Goal: Task Accomplishment & Management: Manage account settings

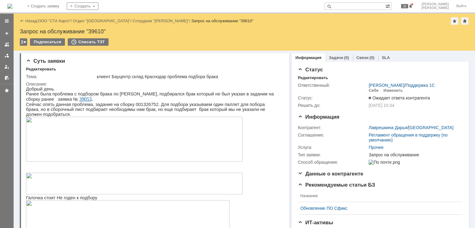
click at [361, 4] on input "text" at bounding box center [354, 5] width 61 height 7
paste input "39628"
type input "39628"
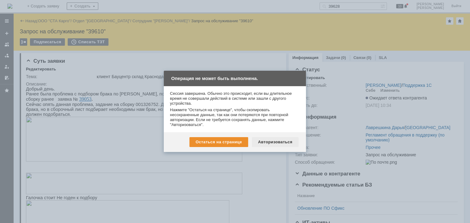
click at [279, 139] on div "Авторизоваться" at bounding box center [275, 142] width 47 height 10
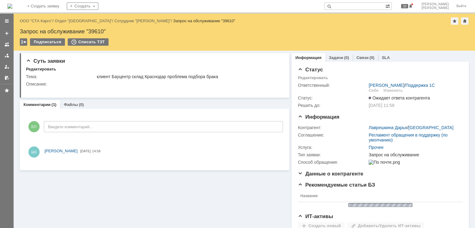
click at [363, 6] on input "text" at bounding box center [354, 5] width 61 height 7
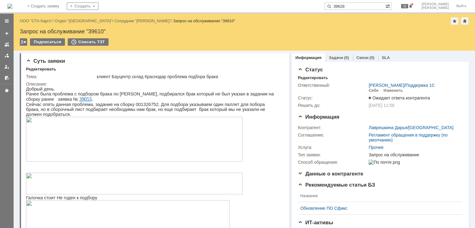
type input "39628"
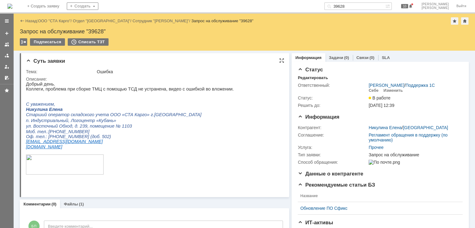
scroll to position [31, 0]
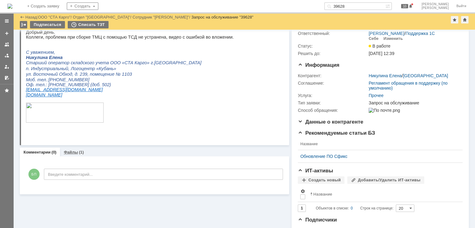
click at [77, 151] on div "Файлы (1)" at bounding box center [74, 152] width 20 height 4
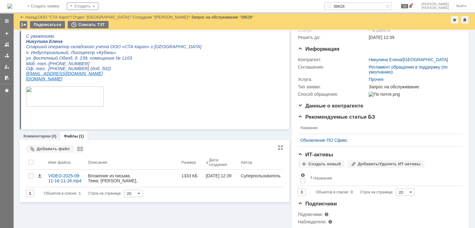
scroll to position [56, 0]
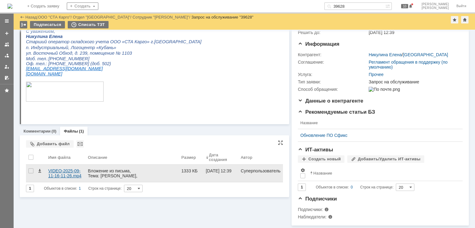
click at [65, 173] on div "VIDEO-2025-09-11-16-11-26.mp4" at bounding box center [65, 173] width 35 height 10
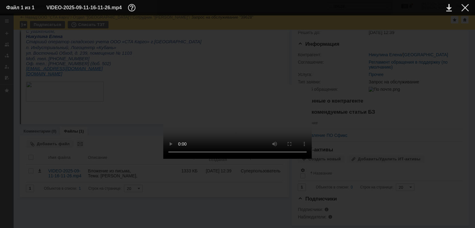
click at [236, 121] on video at bounding box center [237, 122] width 148 height 74
click at [467, 8] on div at bounding box center [464, 7] width 7 height 7
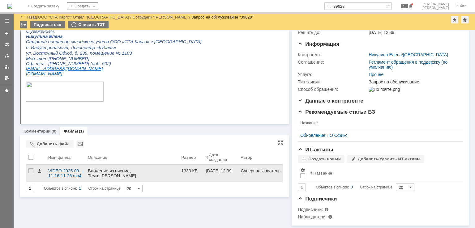
click at [66, 168] on div "VIDEO-2025-09-11-16-11-26.mp4" at bounding box center [65, 173] width 35 height 10
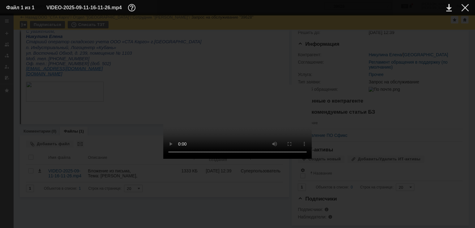
click at [230, 120] on video at bounding box center [237, 122] width 148 height 74
click at [230, 121] on video at bounding box center [237, 122] width 148 height 74
click at [255, 146] on video at bounding box center [237, 122] width 148 height 74
click at [466, 7] on div at bounding box center [464, 7] width 7 height 7
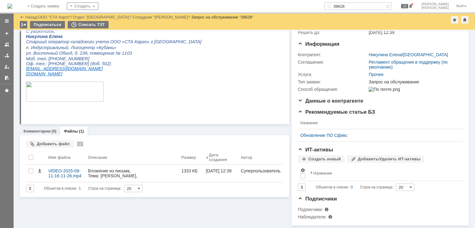
scroll to position [0, 0]
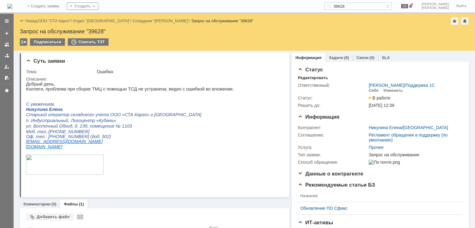
drag, startPoint x: 57, startPoint y: 20, endPoint x: 87, endPoint y: 31, distance: 31.3
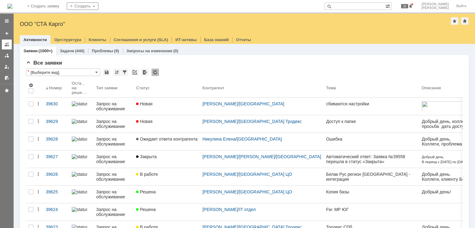
click at [9, 46] on div at bounding box center [6, 44] width 5 height 5
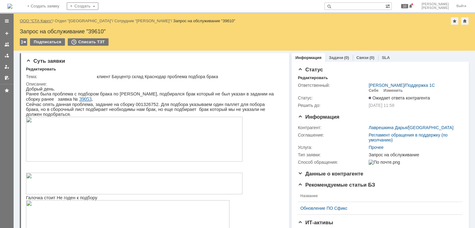
click at [42, 21] on link "ООО "СТА Карго"" at bounding box center [36, 21] width 33 height 5
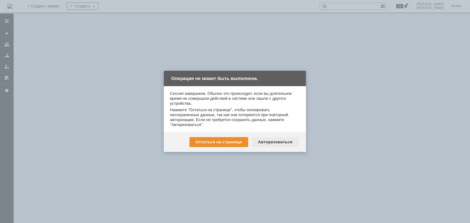
click at [268, 141] on div "Авторизоваться" at bounding box center [275, 142] width 47 height 10
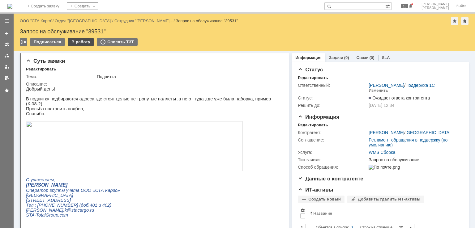
click at [79, 42] on div "В работу" at bounding box center [81, 41] width 26 height 7
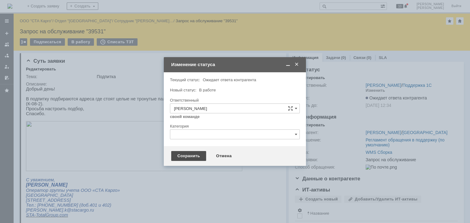
click at [181, 151] on div "Сохранить" at bounding box center [188, 156] width 35 height 10
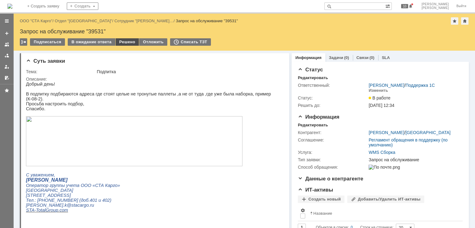
click at [119, 44] on div "Решено" at bounding box center [127, 41] width 23 height 7
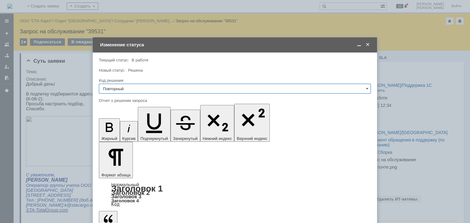
click at [143, 88] on input "Повторный" at bounding box center [235, 89] width 272 height 10
click at [168, 58] on div "Текущий статус: В работе" at bounding box center [234, 60] width 271 height 4
click at [164, 94] on div at bounding box center [235, 96] width 272 height 4
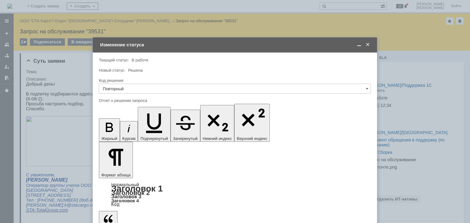
click at [160, 89] on input "Повторный" at bounding box center [235, 89] width 272 height 10
click at [116, 169] on span "Решено" at bounding box center [235, 171] width 264 height 5
type input "Решено"
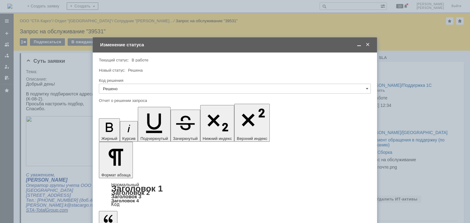
drag, startPoint x: 228, startPoint y: 1780, endPoint x: 226, endPoint y: 1777, distance: 3.9
drag, startPoint x: 227, startPoint y: 1770, endPoint x: -8, endPoint y: 1751, distance: 236.6
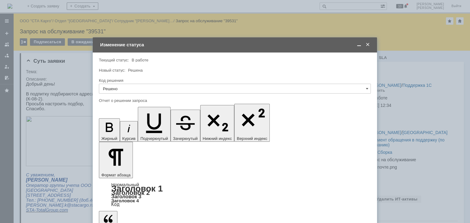
drag, startPoint x: 139, startPoint y: 1759, endPoint x: 2, endPoint y: 1751, distance: 137.1
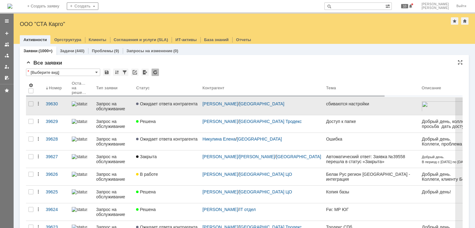
click at [177, 110] on link "Ожидает ответа контрагента" at bounding box center [166, 106] width 66 height 17
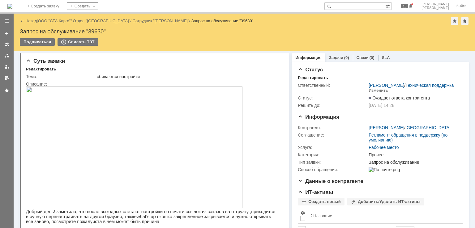
click at [48, 18] on div "Назад | ООО "СТА Карго" / Отдел "[GEOGRAPHIC_DATA]" / Сотрудник "[PERSON_NAME]"…" at bounding box center [244, 20] width 449 height 7
click at [48, 19] on link "ООО "СТА Карго"" at bounding box center [54, 21] width 33 height 5
